Goal: Use online tool/utility: Utilize a website feature to perform a specific function

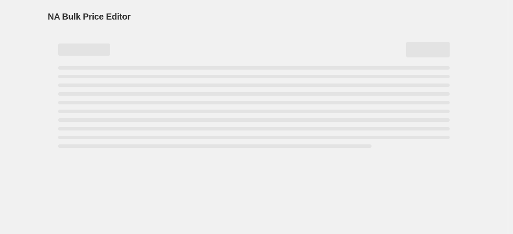
drag, startPoint x: 0, startPoint y: 0, endPoint x: 92, endPoint y: 180, distance: 202.1
click at [92, 180] on div "NA Bulk Price Editor. This page is ready NA Bulk Price Editor" at bounding box center [254, 117] width 508 height 234
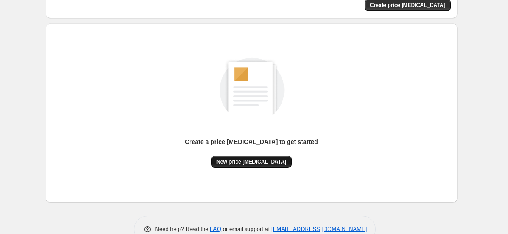
scroll to position [91, 0]
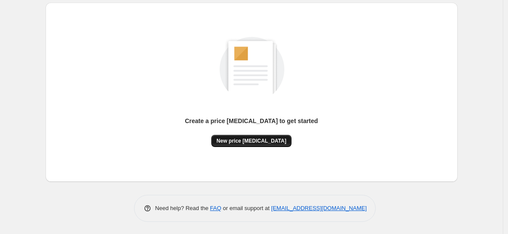
click at [252, 139] on span "New price [MEDICAL_DATA]" at bounding box center [252, 140] width 70 height 7
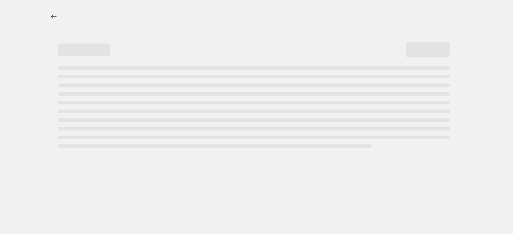
select select "percentage"
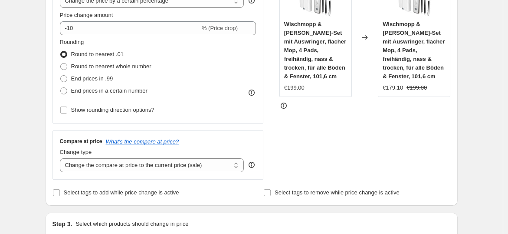
scroll to position [193, 0]
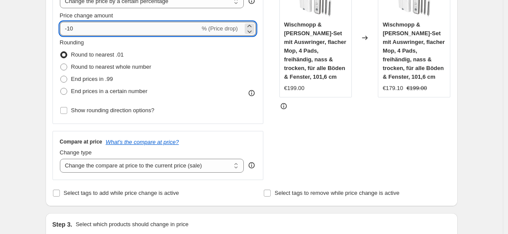
click at [136, 31] on input "-10" at bounding box center [130, 29] width 140 height 14
type input "-1"
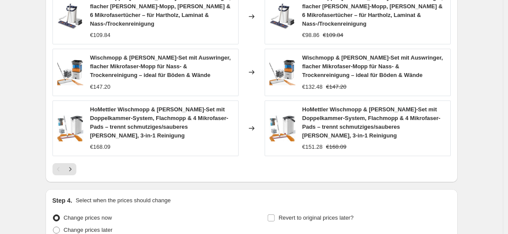
scroll to position [675, 0]
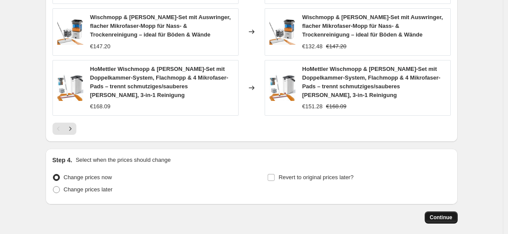
type input "-30"
click at [444, 214] on span "Continue" at bounding box center [441, 217] width 23 height 7
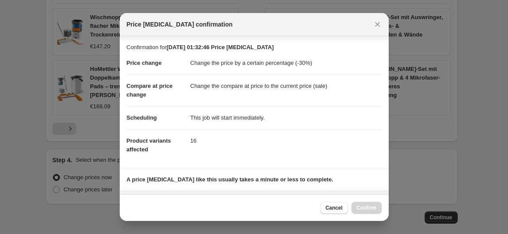
scroll to position [131, 0]
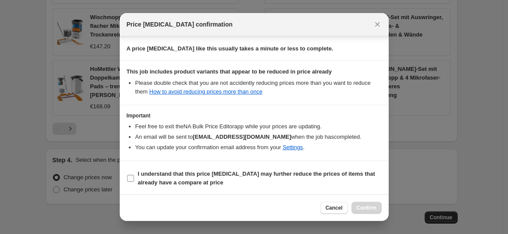
click at [133, 179] on input "I understand that this price [MEDICAL_DATA] may further reduce the prices of it…" at bounding box center [130, 178] width 7 height 7
checkbox input "true"
click at [364, 205] on span "Confirm" at bounding box center [367, 207] width 20 height 7
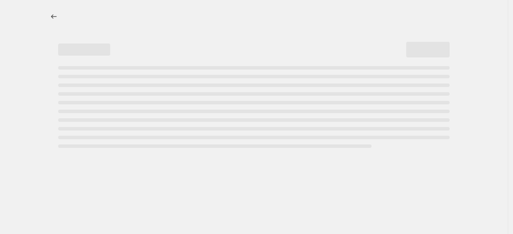
select select "percentage"
